Goal: Information Seeking & Learning: Learn about a topic

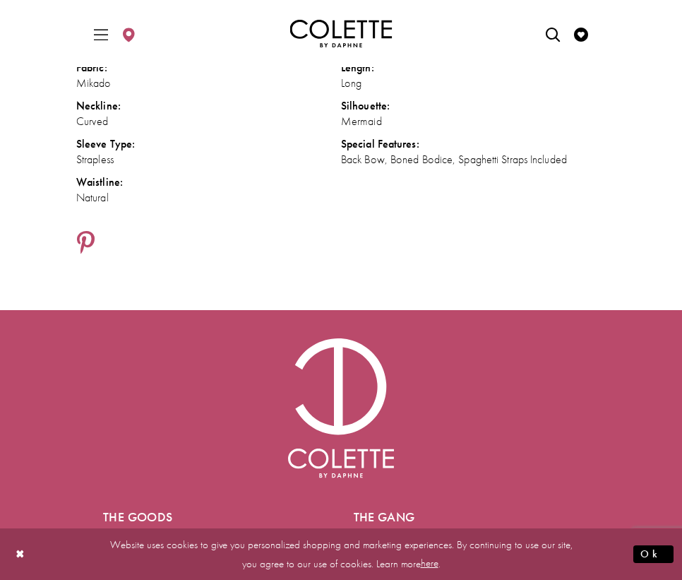
scroll to position [1293, 0]
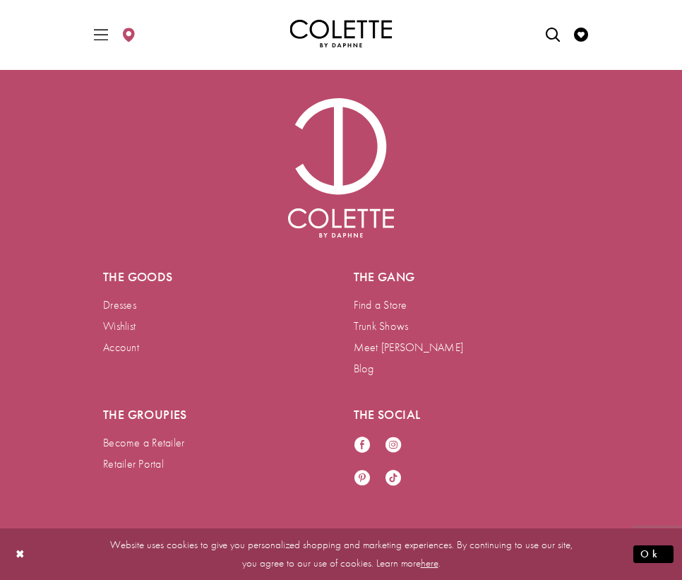
click at [341, 28] on img "Colette by Daphne Homepage" at bounding box center [341, 34] width 102 height 28
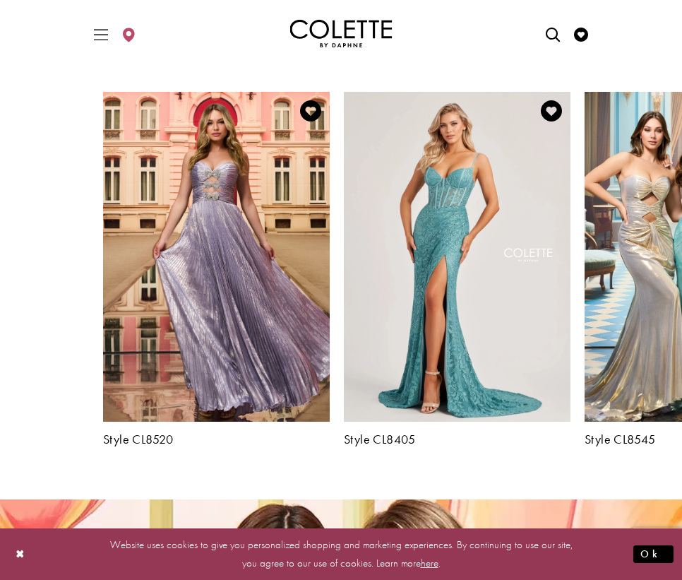
scroll to position [1471, 0]
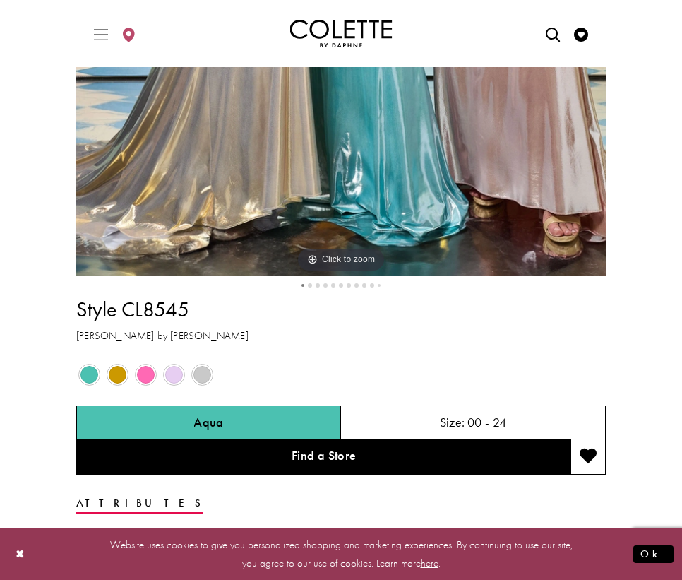
scroll to position [587, 0]
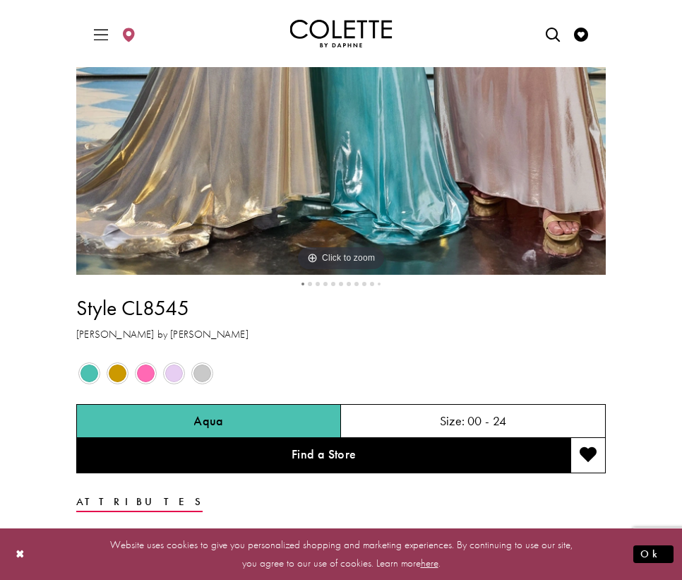
click at [146, 377] on span "Product color controls state depends on size chosen" at bounding box center [146, 373] width 18 height 18
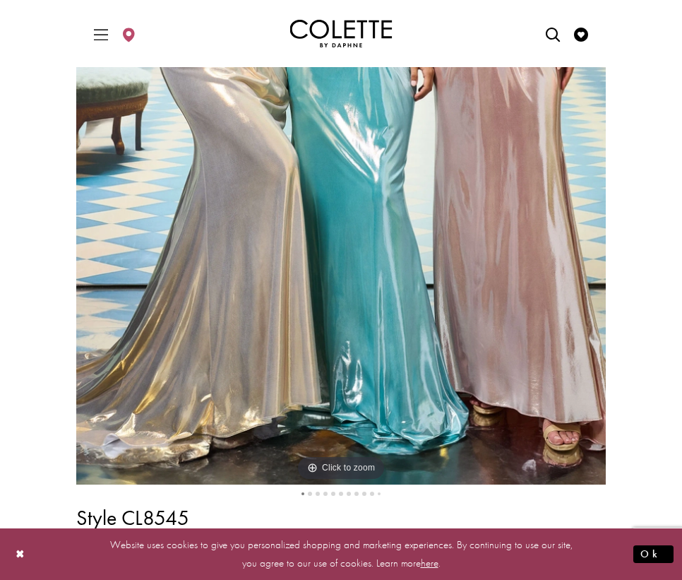
scroll to position [400, 0]
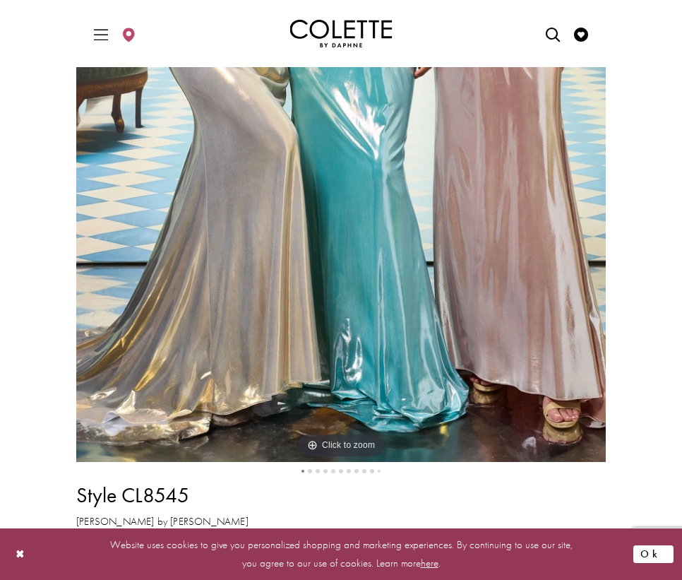
click at [654, 549] on button "Ok" at bounding box center [653, 554] width 40 height 18
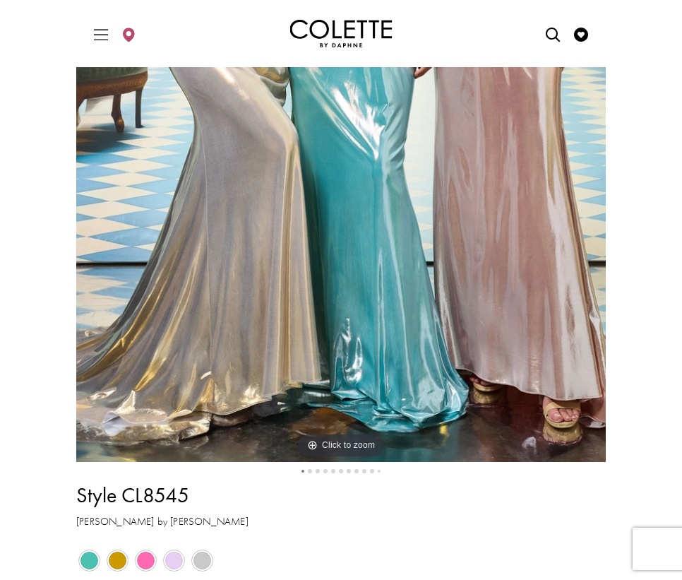
scroll to position [545, 0]
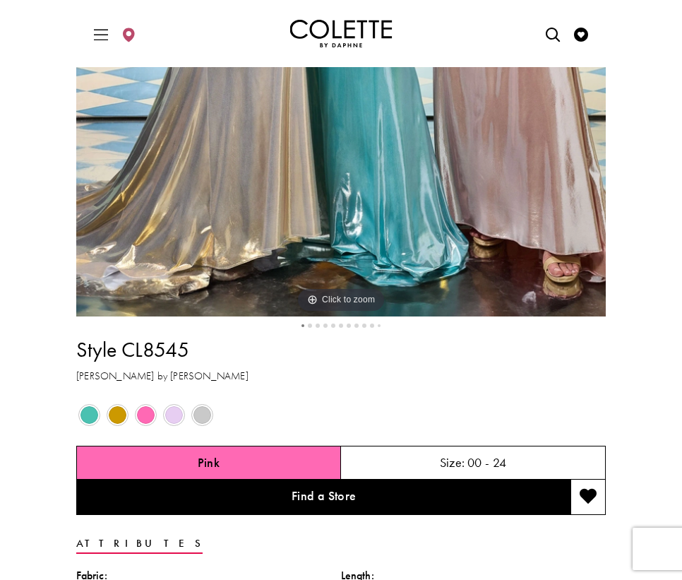
click at [308, 327] on li "2" at bounding box center [310, 326] width 8 height 8
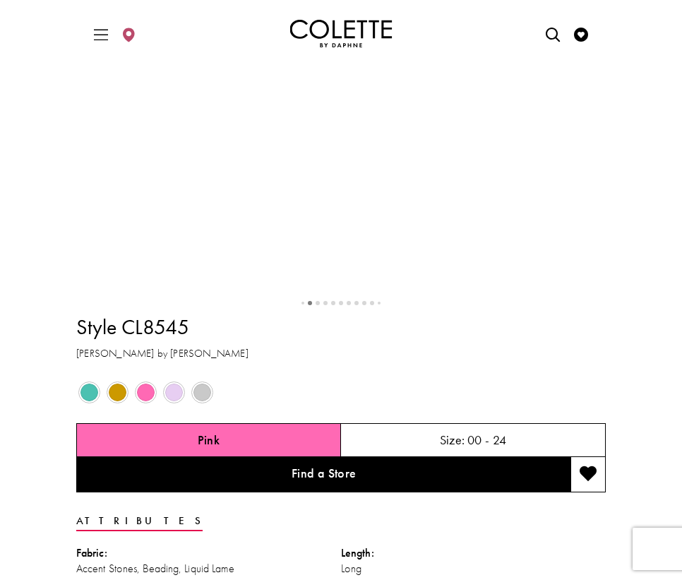
scroll to position [647, 0]
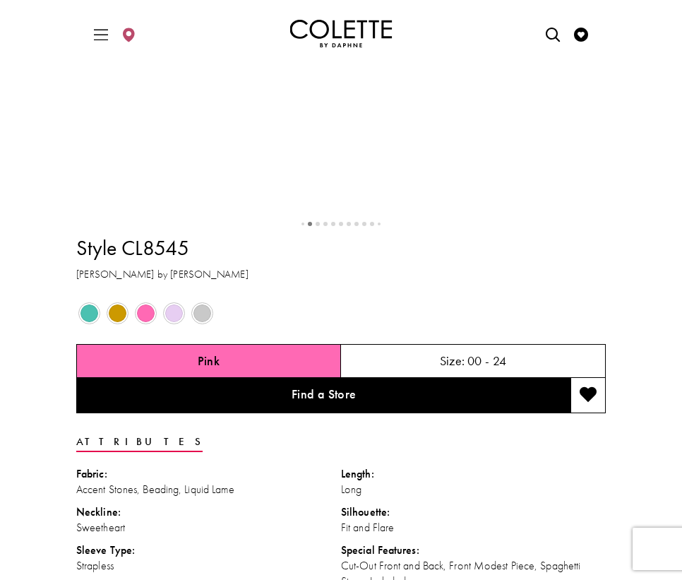
click at [318, 226] on button "3" at bounding box center [318, 224] width 4 height 4
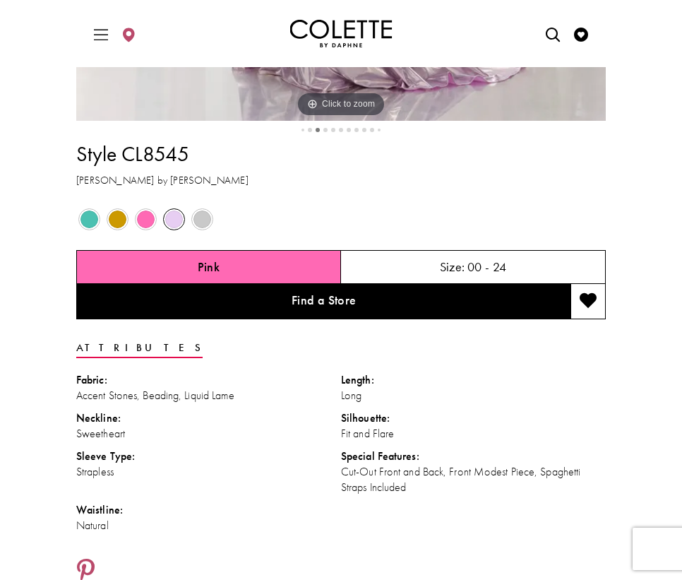
scroll to position [750, 0]
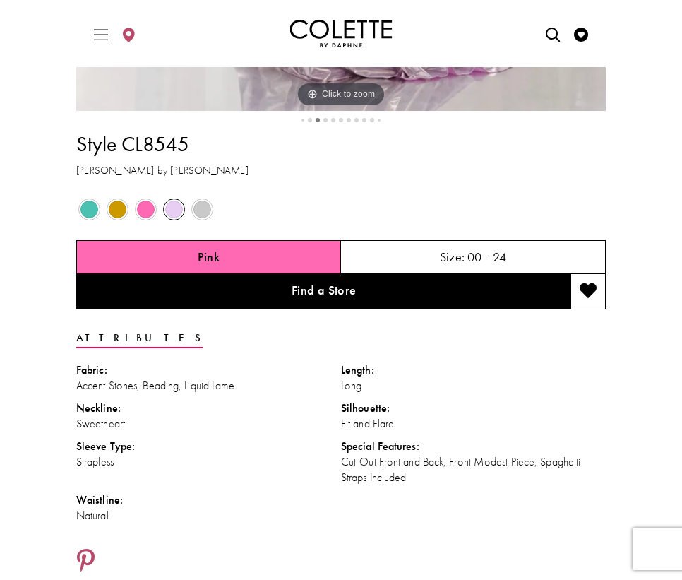
click at [324, 122] on button "4" at bounding box center [325, 120] width 4 height 4
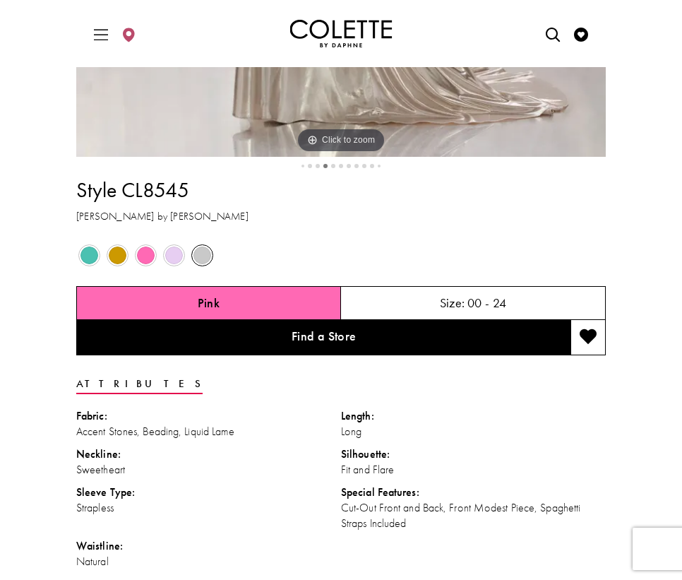
scroll to position [705, 0]
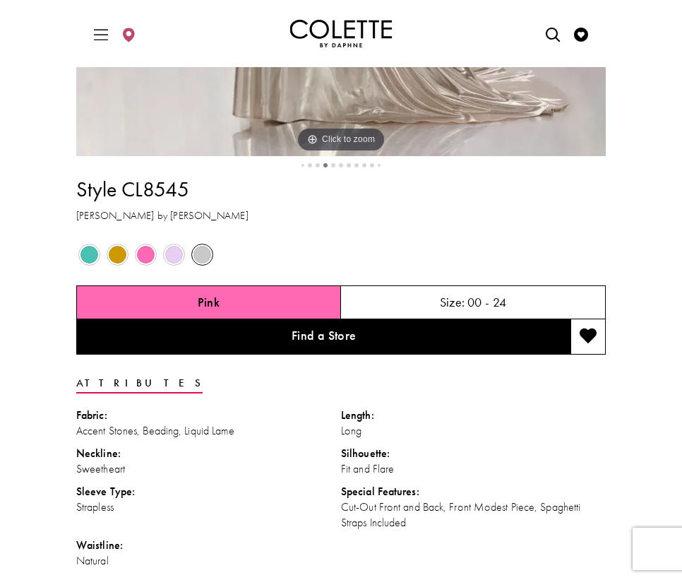
click at [318, 167] on button "3" at bounding box center [318, 165] width 4 height 4
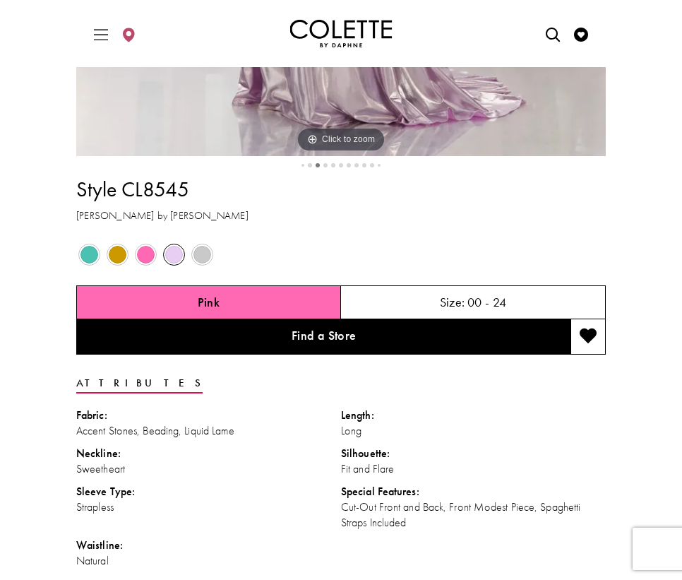
click at [311, 167] on button "2" at bounding box center [310, 165] width 4 height 4
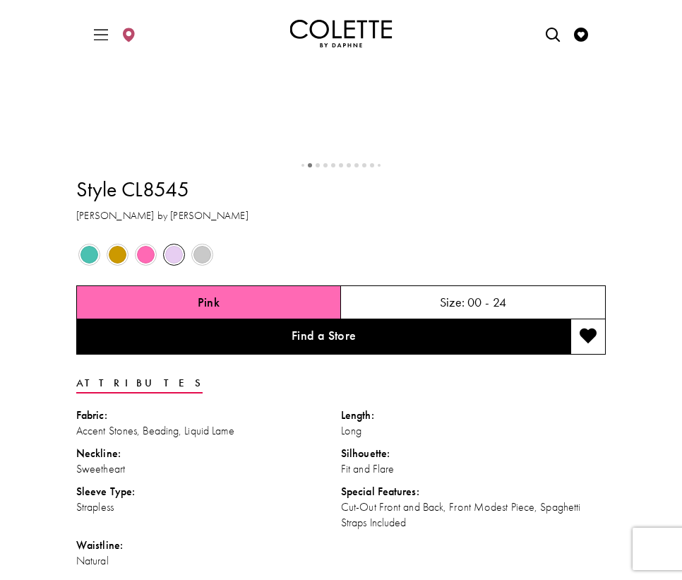
click at [323, 315] on div "Style CL8545 Colette by Daphne Out of Stock Out of Stock" at bounding box center [340, 393] width 529 height 452
click at [325, 167] on button "4" at bounding box center [325, 165] width 4 height 4
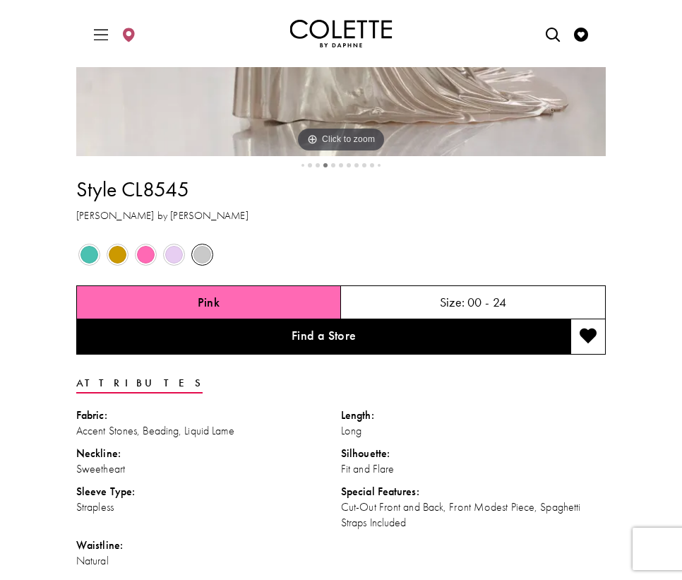
click at [334, 167] on button "5" at bounding box center [333, 165] width 4 height 4
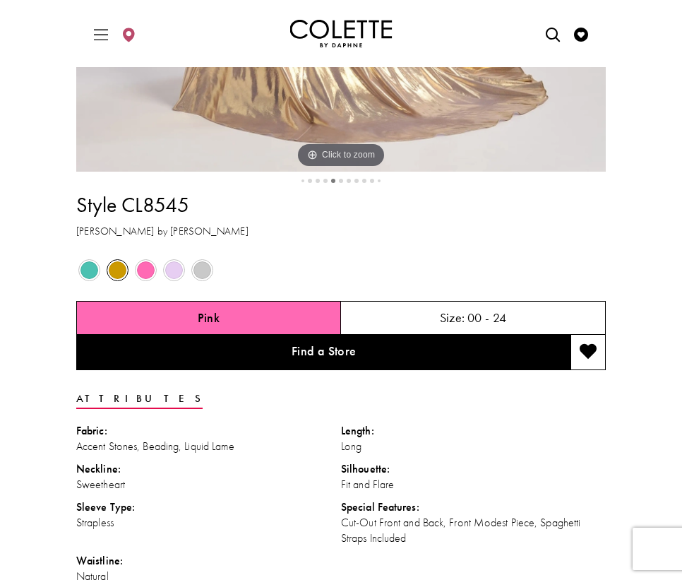
scroll to position [694, 0]
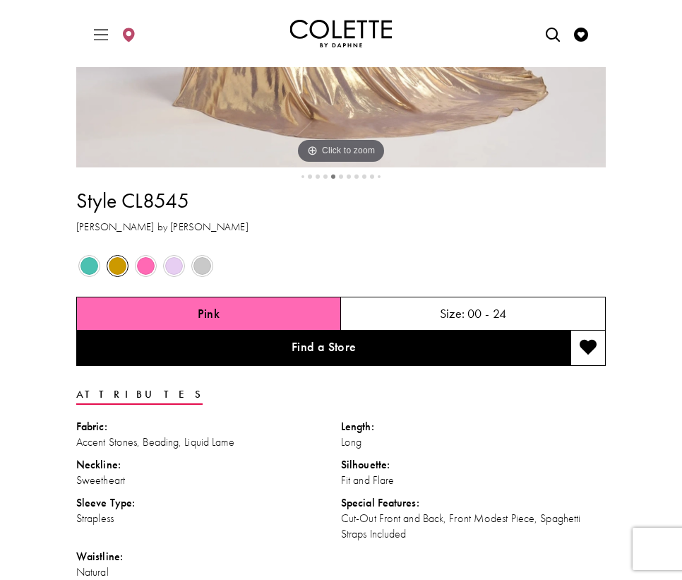
click at [338, 181] on li "6" at bounding box center [341, 177] width 8 height 8
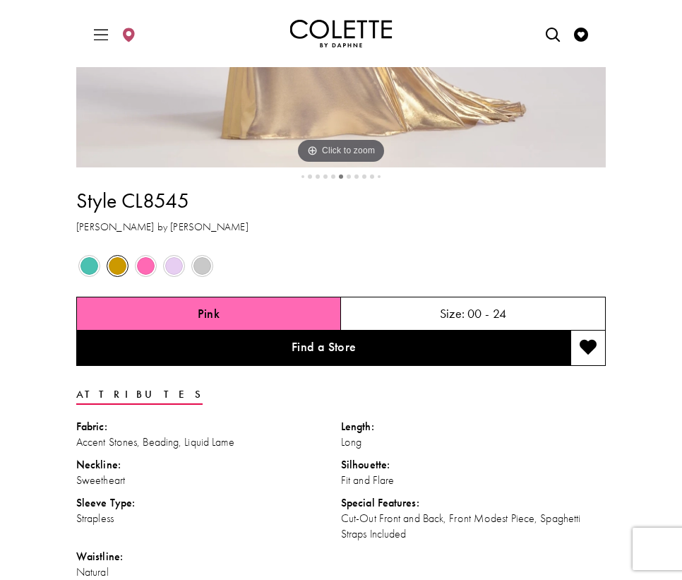
click at [347, 179] on button "7" at bounding box center [349, 176] width 4 height 4
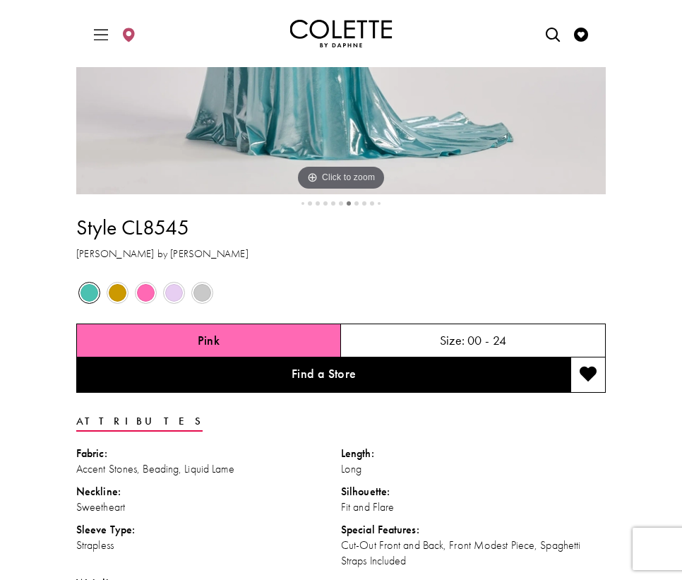
scroll to position [668, 0]
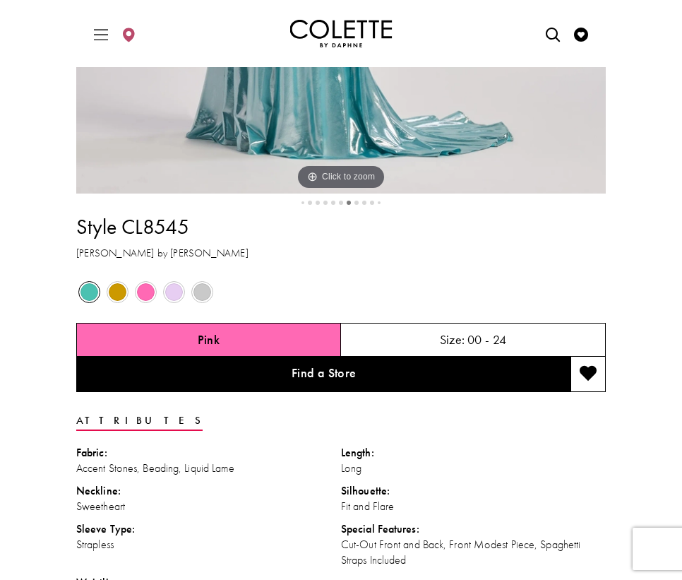
click at [355, 205] on button "8" at bounding box center [356, 202] width 4 height 4
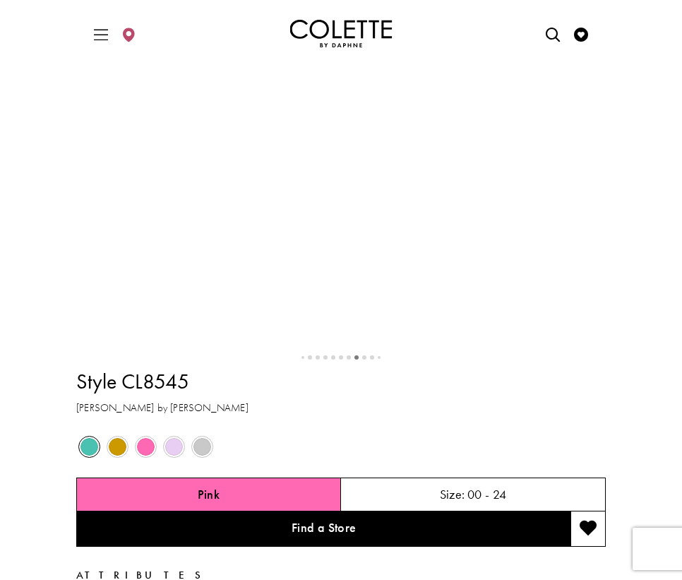
scroll to position [784, 0]
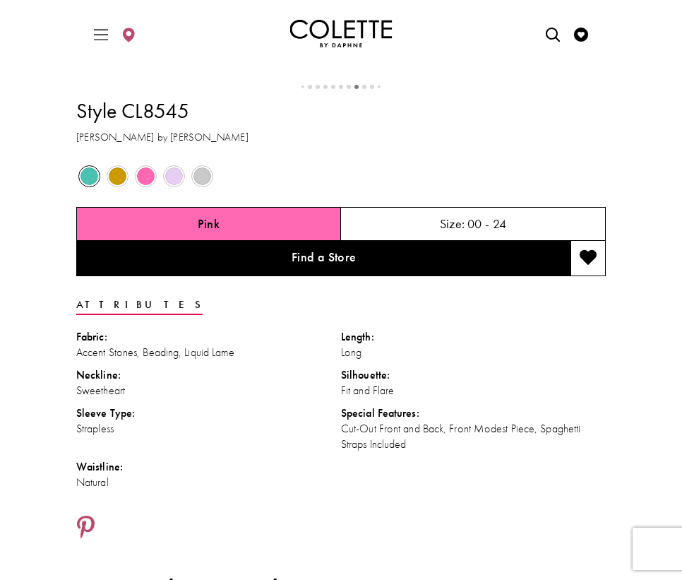
click at [362, 89] on button "9" at bounding box center [364, 87] width 4 height 4
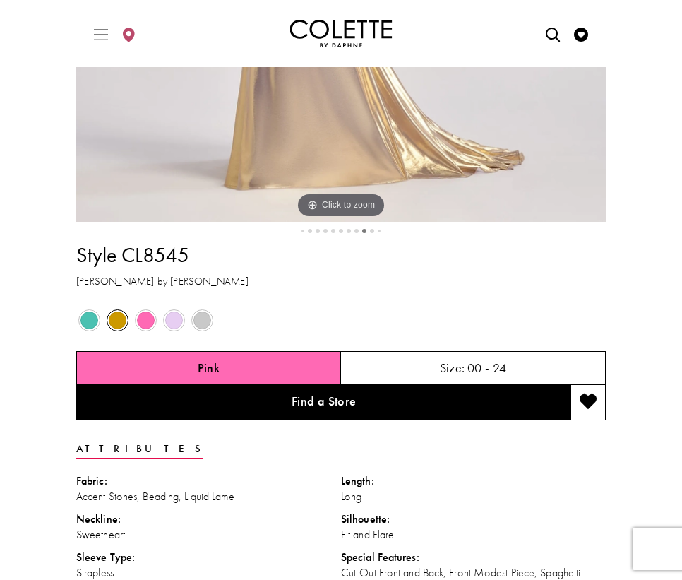
scroll to position [641, 0]
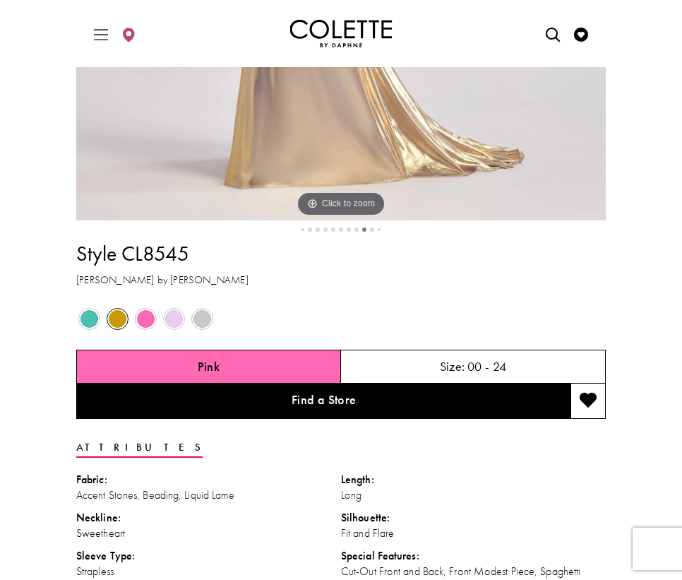
click at [371, 232] on button "10" at bounding box center [372, 229] width 4 height 4
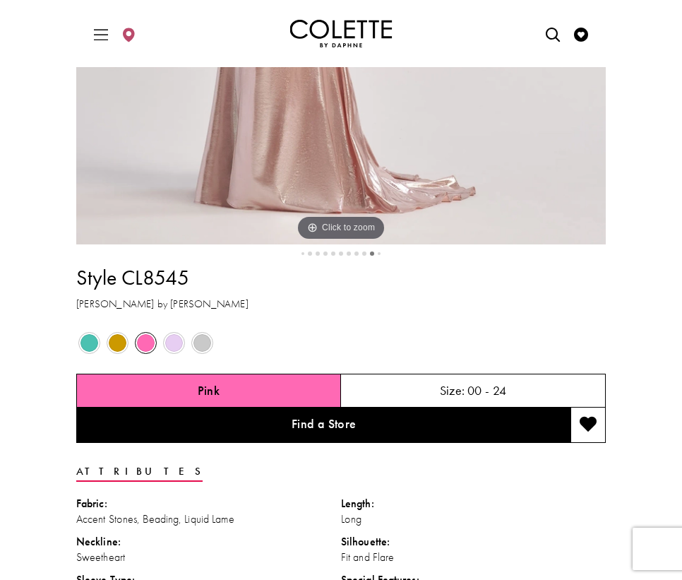
scroll to position [621, 0]
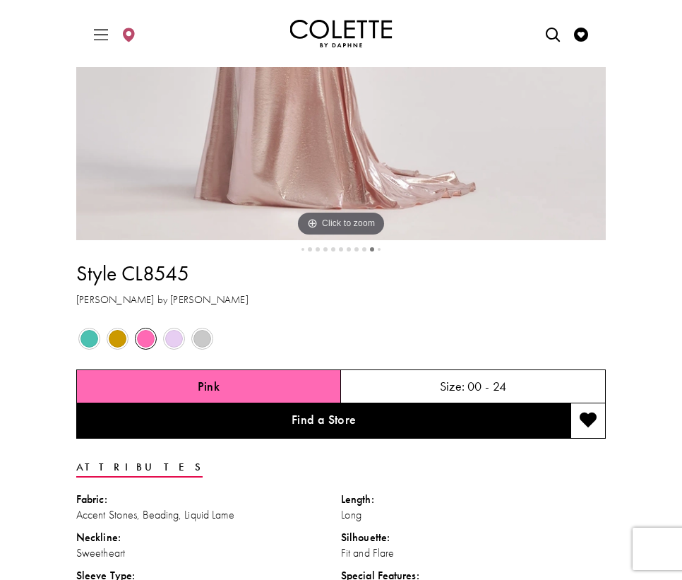
click at [174, 347] on span "Product color controls state depends on size chosen" at bounding box center [174, 339] width 18 height 18
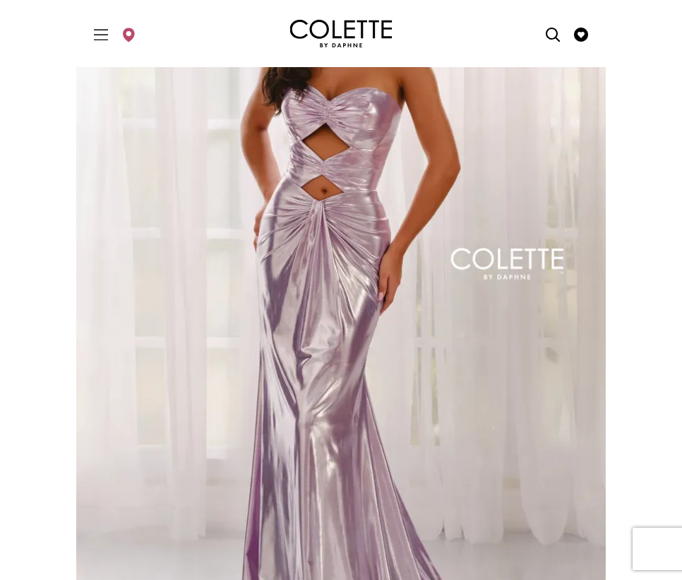
scroll to position [173, 0]
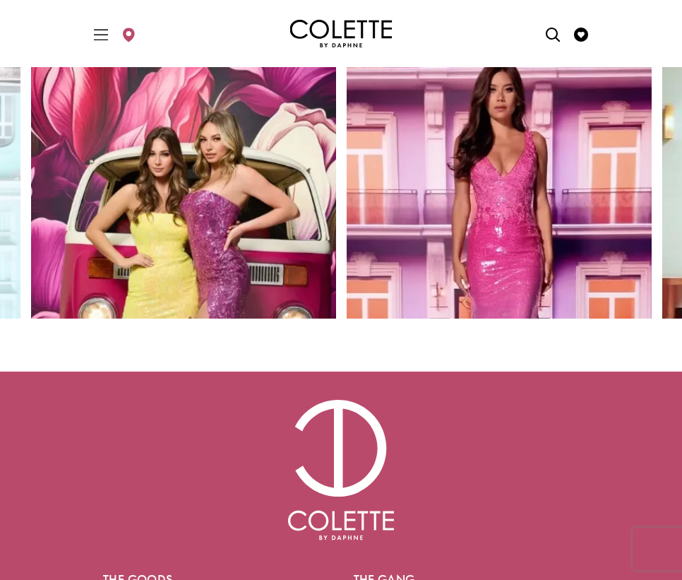
scroll to position [6129, 0]
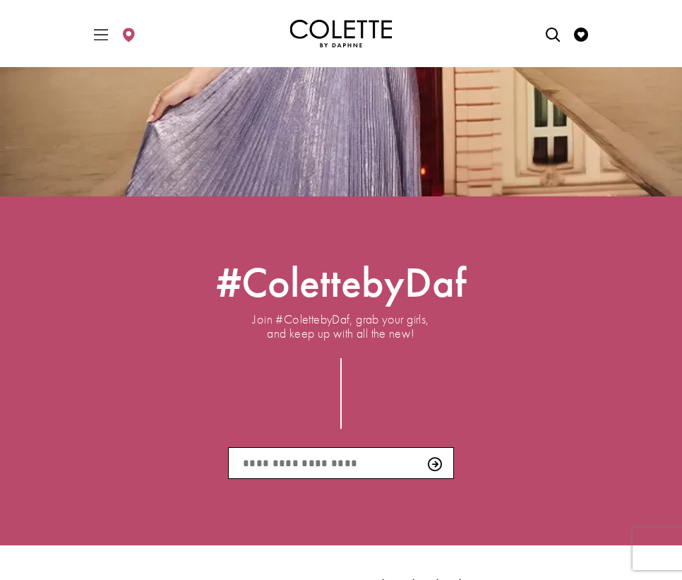
click at [330, 30] on img "Colette by Daphne Homepage" at bounding box center [341, 34] width 102 height 28
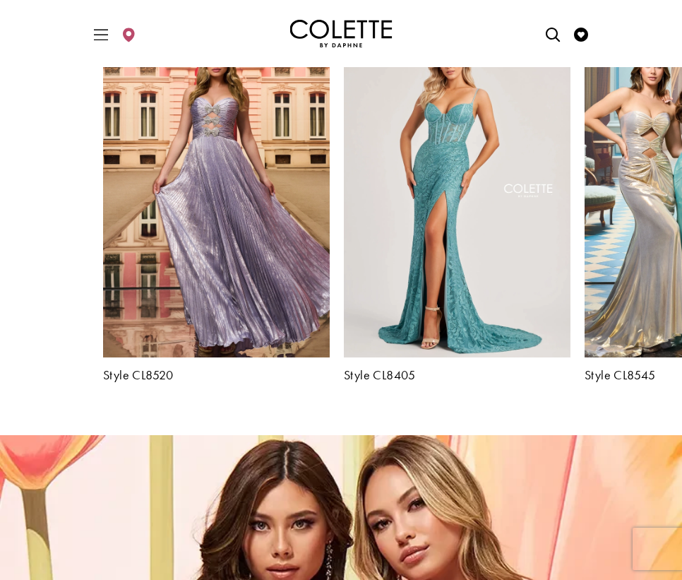
scroll to position [1456, 0]
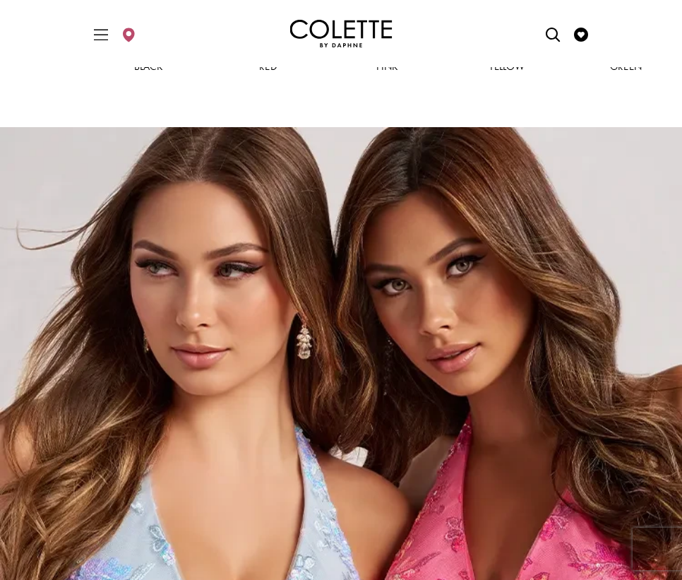
scroll to position [2872, 0]
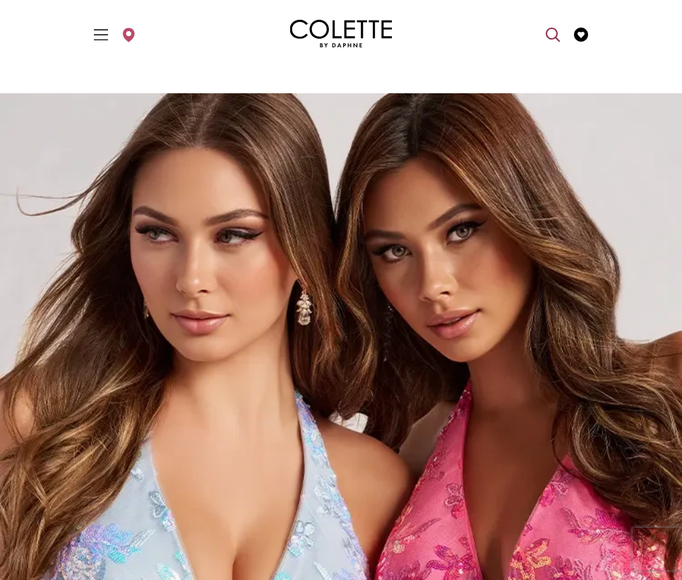
click at [557, 37] on icon "Open Search dialog" at bounding box center [553, 35] width 14 height 14
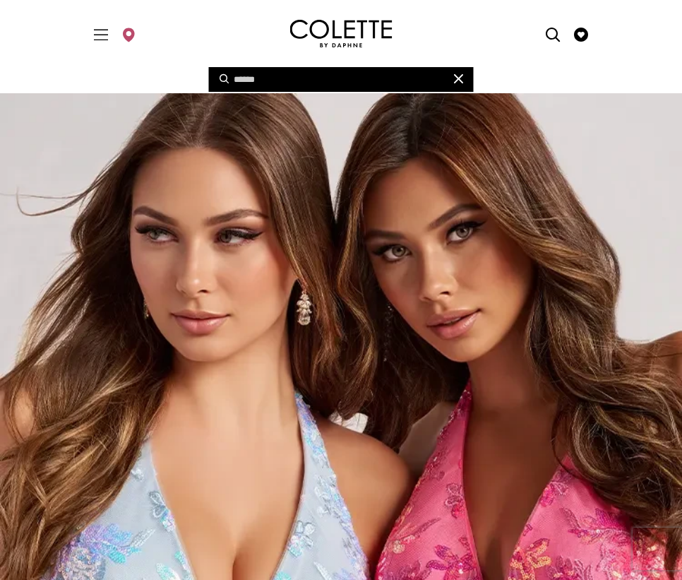
click at [240, 76] on input "Search" at bounding box center [341, 79] width 265 height 25
type input "*"
type input "**"
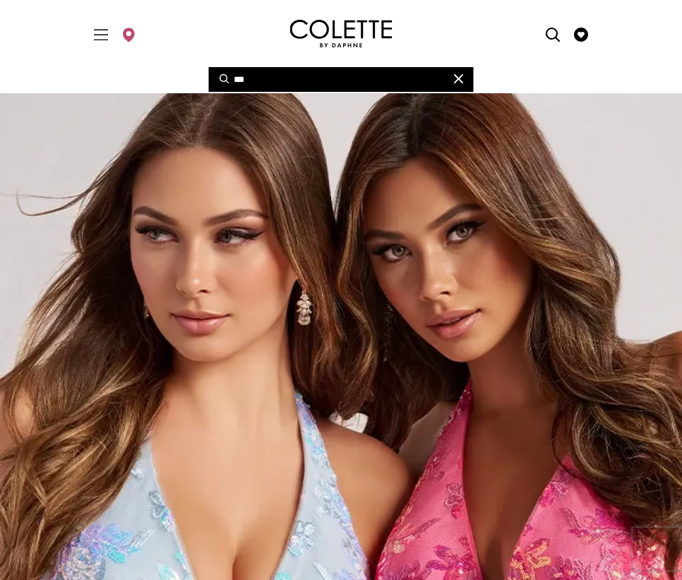
type input "****"
type input "*****"
type input "******"
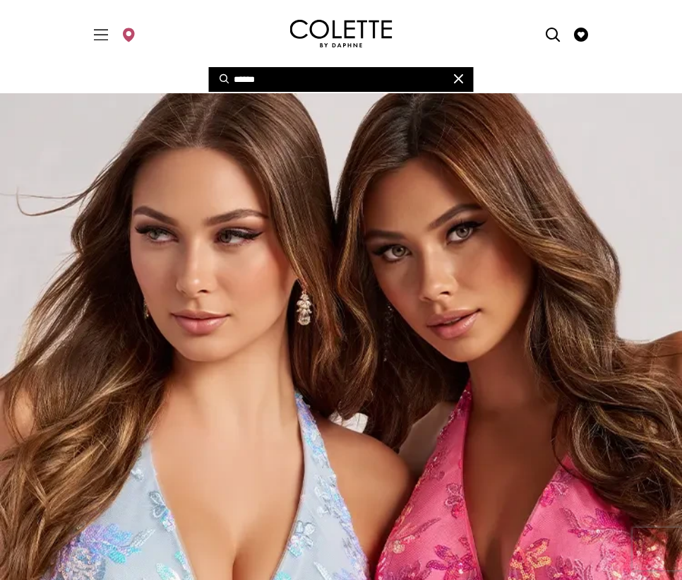
type input "******"
type input "*********"
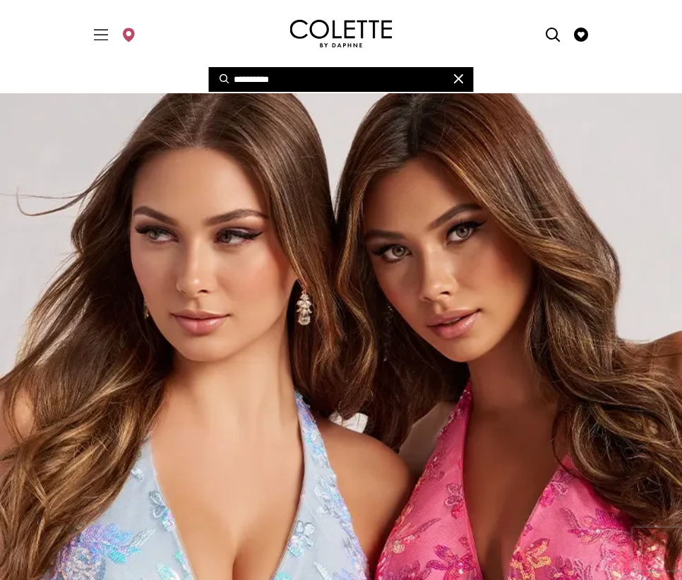
type input "**********"
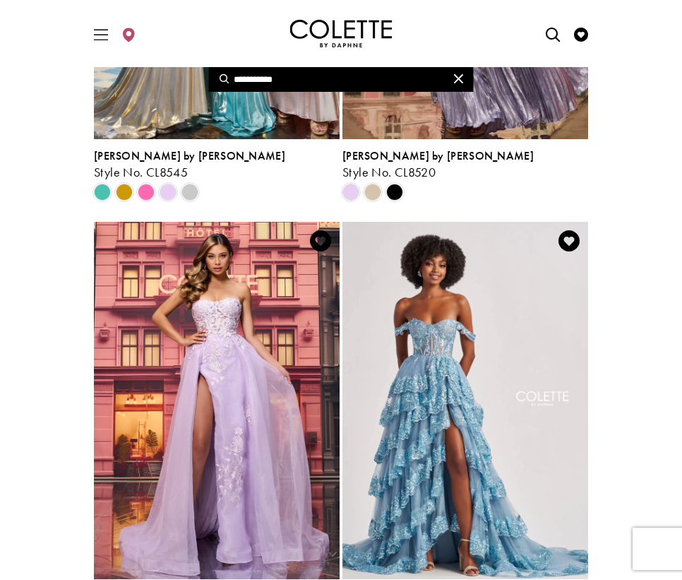
scroll to position [1444, 0]
